Goal: Transaction & Acquisition: Subscribe to service/newsletter

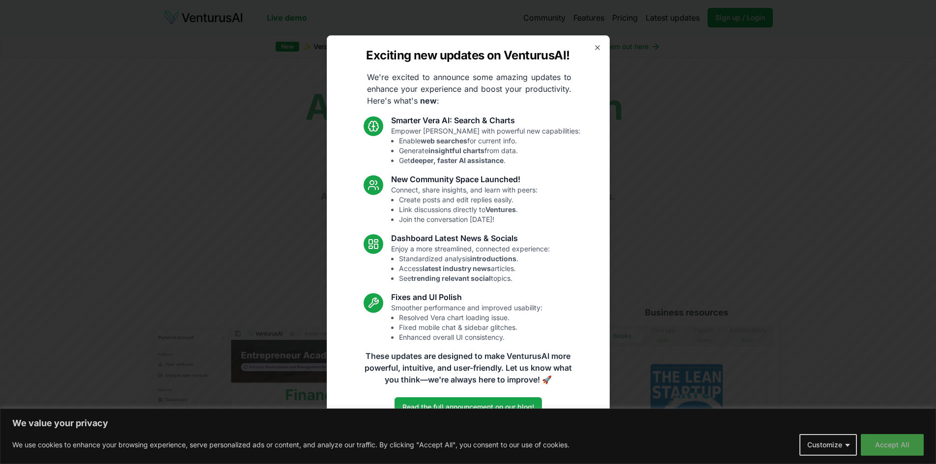
drag, startPoint x: 924, startPoint y: 444, endPoint x: 891, endPoint y: 446, distance: 33.4
click at [891, 446] on button "Accept All" at bounding box center [892, 445] width 63 height 22
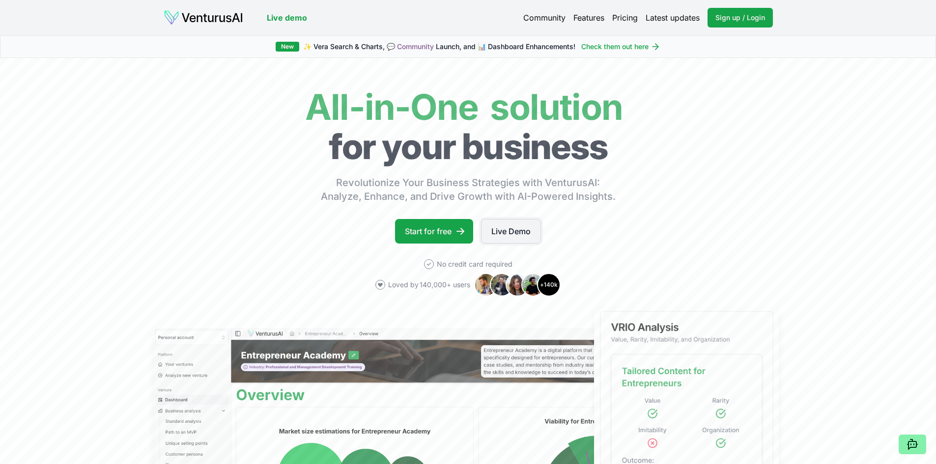
click at [514, 237] on link "Live Demo" at bounding box center [511, 231] width 60 height 25
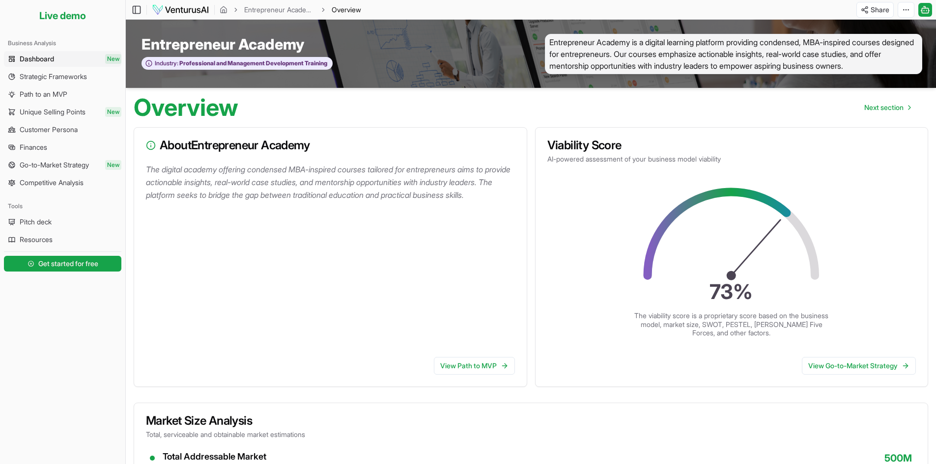
click at [305, 243] on div "The digital academy offering condensed MBA-inspired courses tailored for entrep…" at bounding box center [330, 256] width 392 height 186
click at [225, 141] on h3 "About Entrepreneur Academy" at bounding box center [330, 146] width 369 height 12
click at [175, 171] on p "The digital academy offering condensed MBA-inspired courses tailored for entrep…" at bounding box center [332, 182] width 373 height 38
click at [470, 331] on div "The digital academy offering condensed MBA-inspired courses tailored for entrep…" at bounding box center [330, 256] width 392 height 186
click at [443, 183] on p "The digital academy offering condensed MBA-inspired courses tailored for entrep…" at bounding box center [332, 182] width 373 height 38
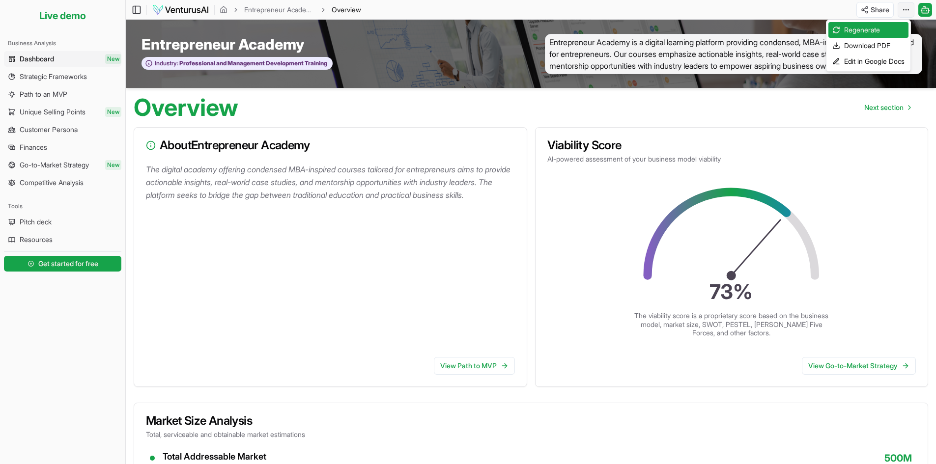
click at [901, 10] on html "We value your privacy We use cookies to enhance your browsing experience, serve…" at bounding box center [468, 232] width 936 height 464
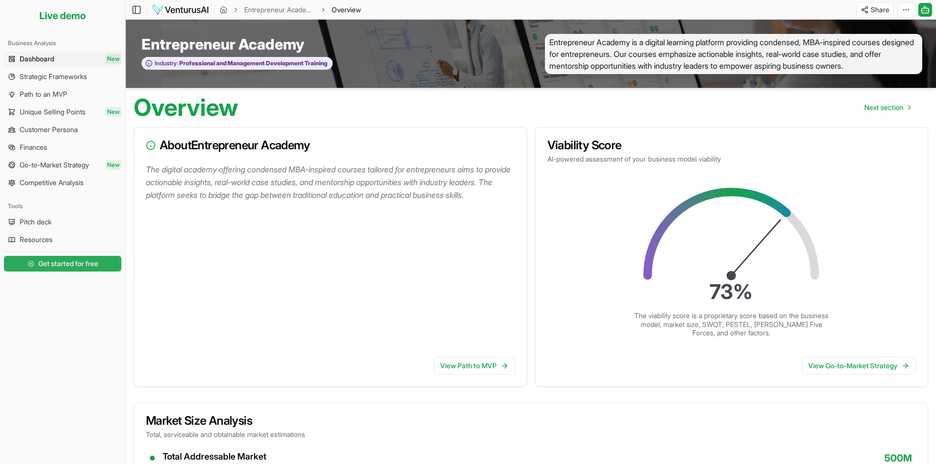
click at [54, 268] on span "Get started for free" at bounding box center [68, 264] width 60 height 10
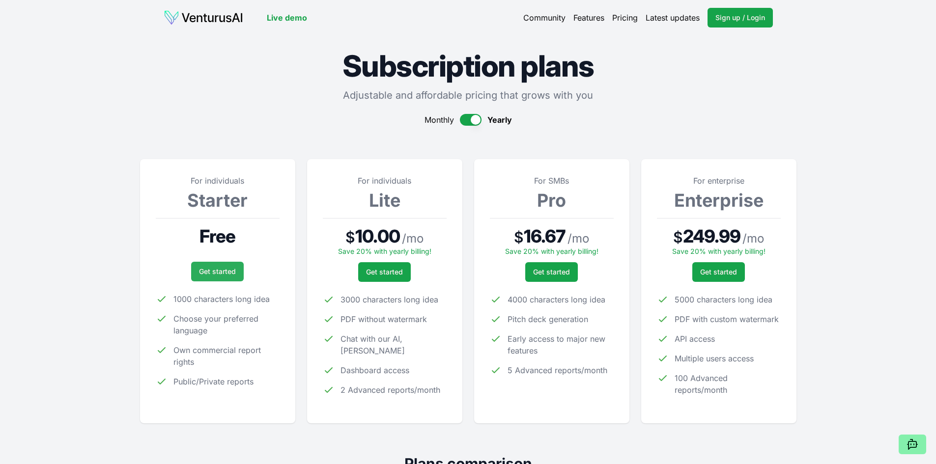
click at [212, 266] on link "Get started" at bounding box center [217, 272] width 53 height 20
